Goal: Information Seeking & Learning: Learn about a topic

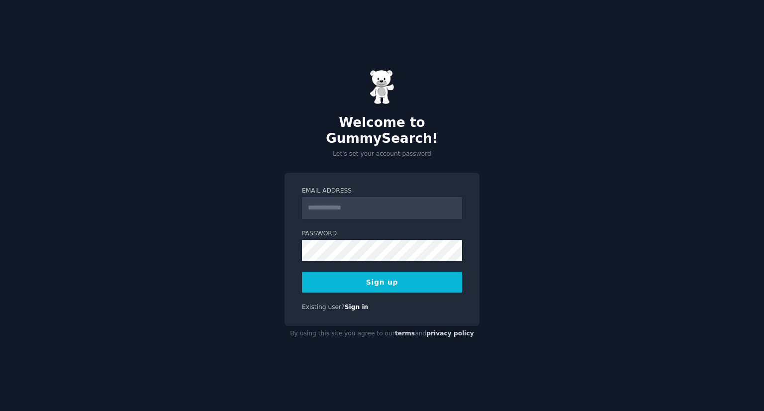
click at [350, 200] on input "Email Address" at bounding box center [382, 208] width 160 height 22
type input "**********"
click at [362, 279] on button "Sign up" at bounding box center [382, 281] width 160 height 21
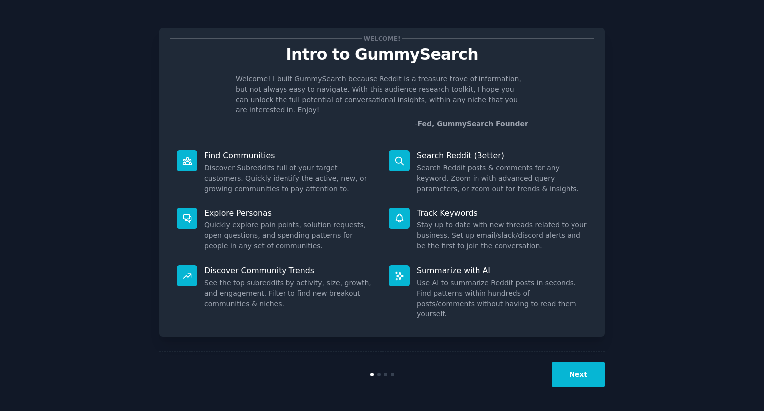
click at [568, 384] on button "Next" at bounding box center [577, 374] width 53 height 24
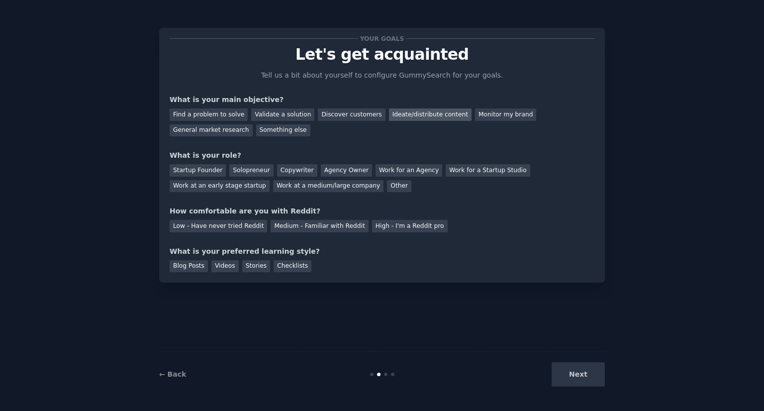
click at [392, 114] on div "Ideate/distribute content" at bounding box center [430, 114] width 83 height 12
click at [270, 180] on div "Work at an early stage startup" at bounding box center [220, 186] width 100 height 12
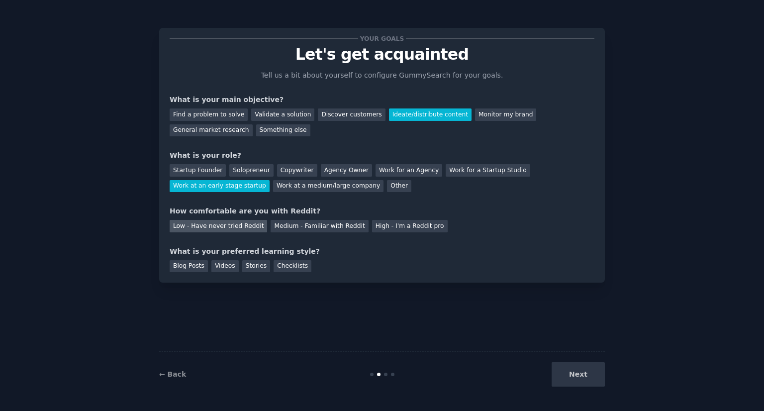
click at [237, 228] on div "Low - Have never tried Reddit" at bounding box center [218, 226] width 97 height 12
click at [183, 270] on div "Blog Posts" at bounding box center [189, 266] width 38 height 12
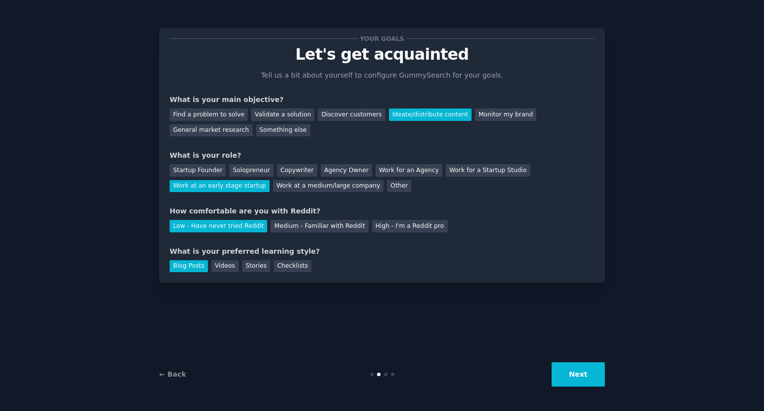
click at [576, 363] on button "Next" at bounding box center [577, 374] width 53 height 24
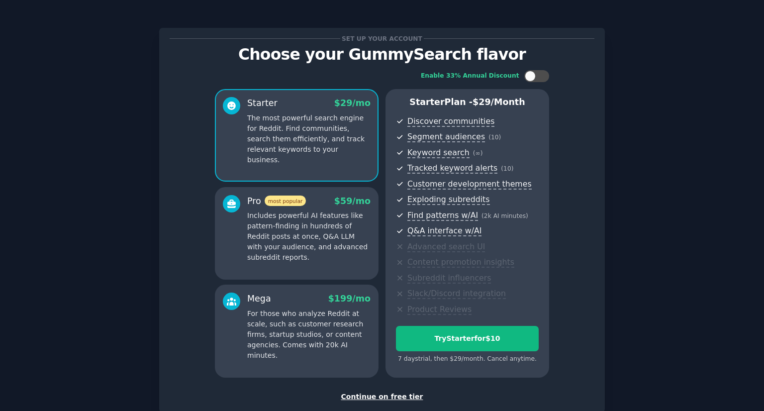
scroll to position [50, 0]
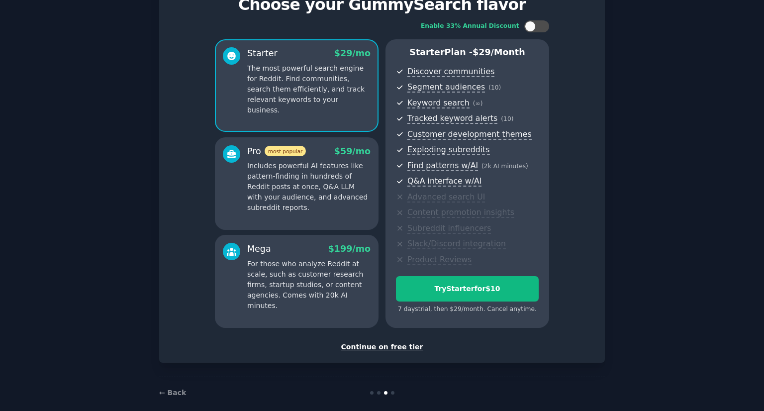
click at [373, 348] on div "Continue on free tier" at bounding box center [382, 347] width 425 height 10
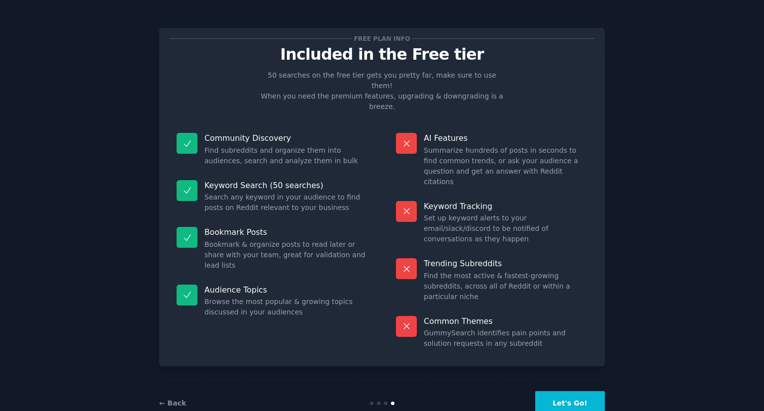
click at [579, 391] on button "Let's Go!" at bounding box center [570, 403] width 70 height 24
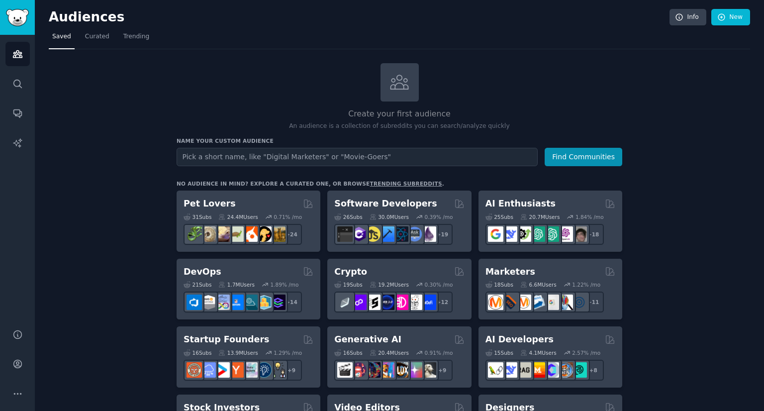
scroll to position [50, 0]
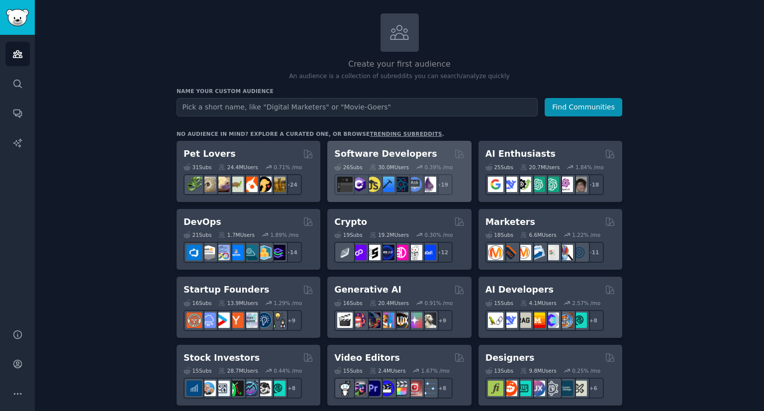
click at [418, 156] on div "Software Developers" at bounding box center [399, 154] width 130 height 12
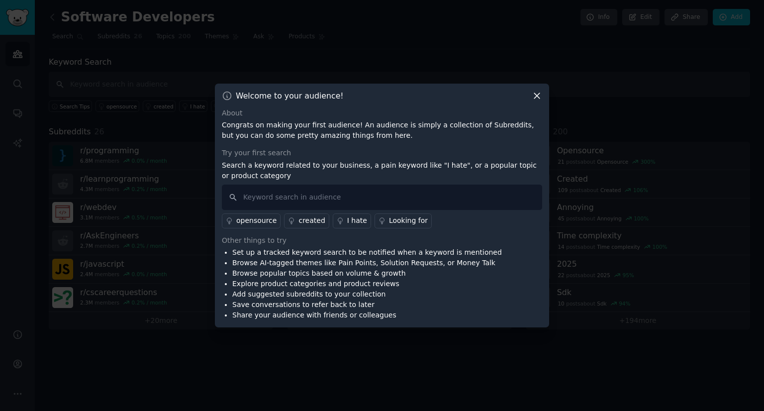
click at [531, 96] on div "Welcome to your audience!" at bounding box center [382, 95] width 320 height 10
click at [535, 96] on icon at bounding box center [537, 95] width 10 height 10
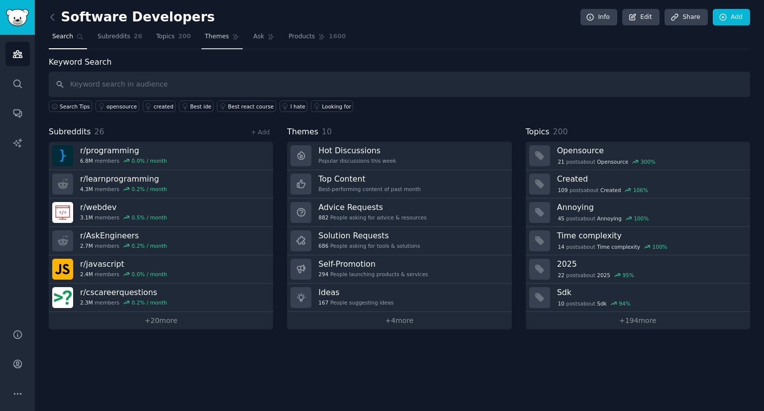
click at [217, 38] on link "Themes" at bounding box center [222, 39] width 42 height 20
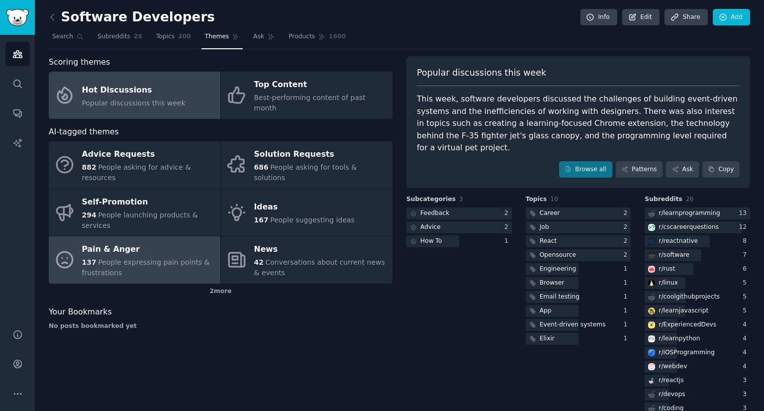
click at [143, 258] on span "People expressing pain points & frustrations" at bounding box center [146, 267] width 128 height 18
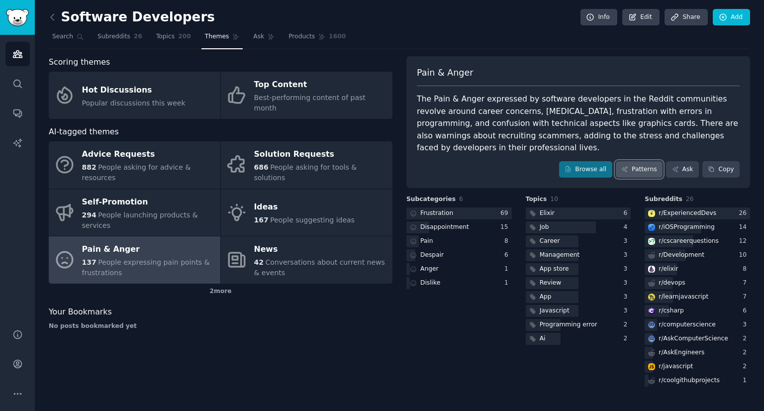
click at [648, 161] on link "Patterns" at bounding box center [639, 169] width 47 height 17
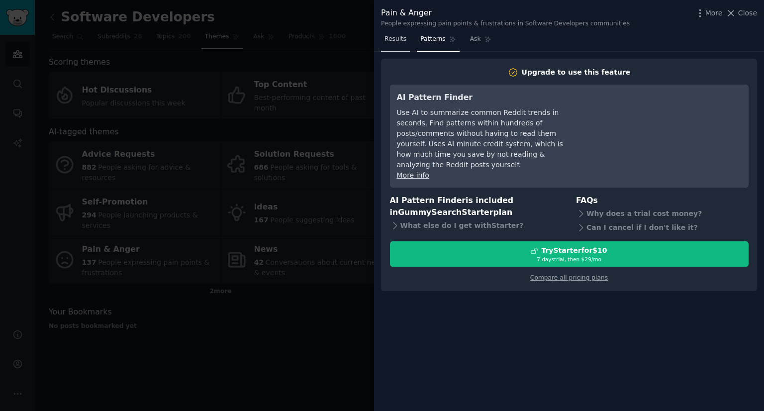
click at [403, 38] on span "Results" at bounding box center [395, 39] width 22 height 9
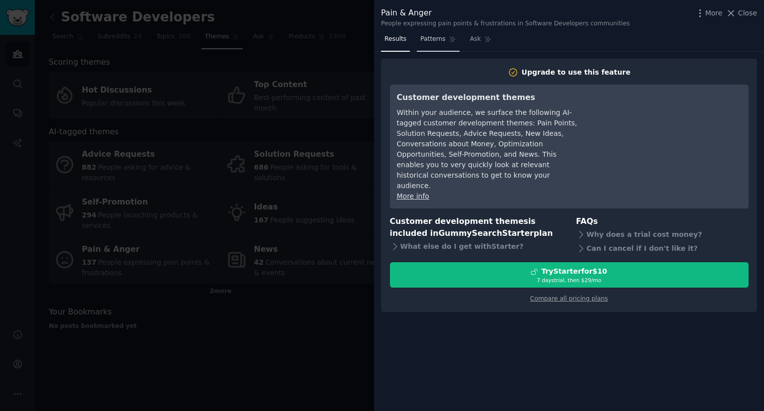
click at [426, 39] on span "Patterns" at bounding box center [432, 39] width 25 height 9
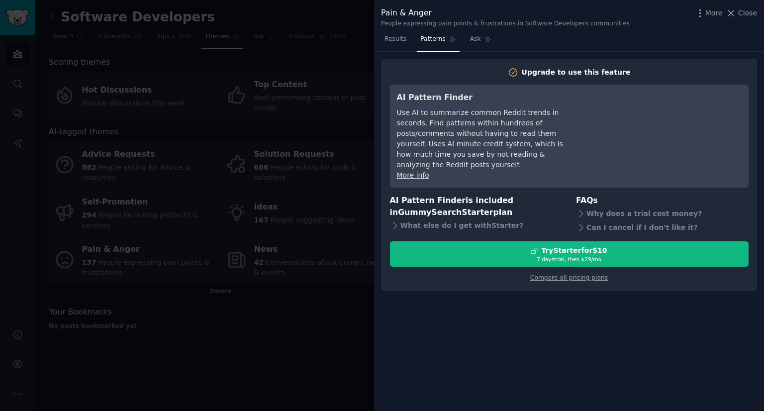
click at [340, 42] on div at bounding box center [382, 205] width 764 height 411
